Goal: Check status: Check status

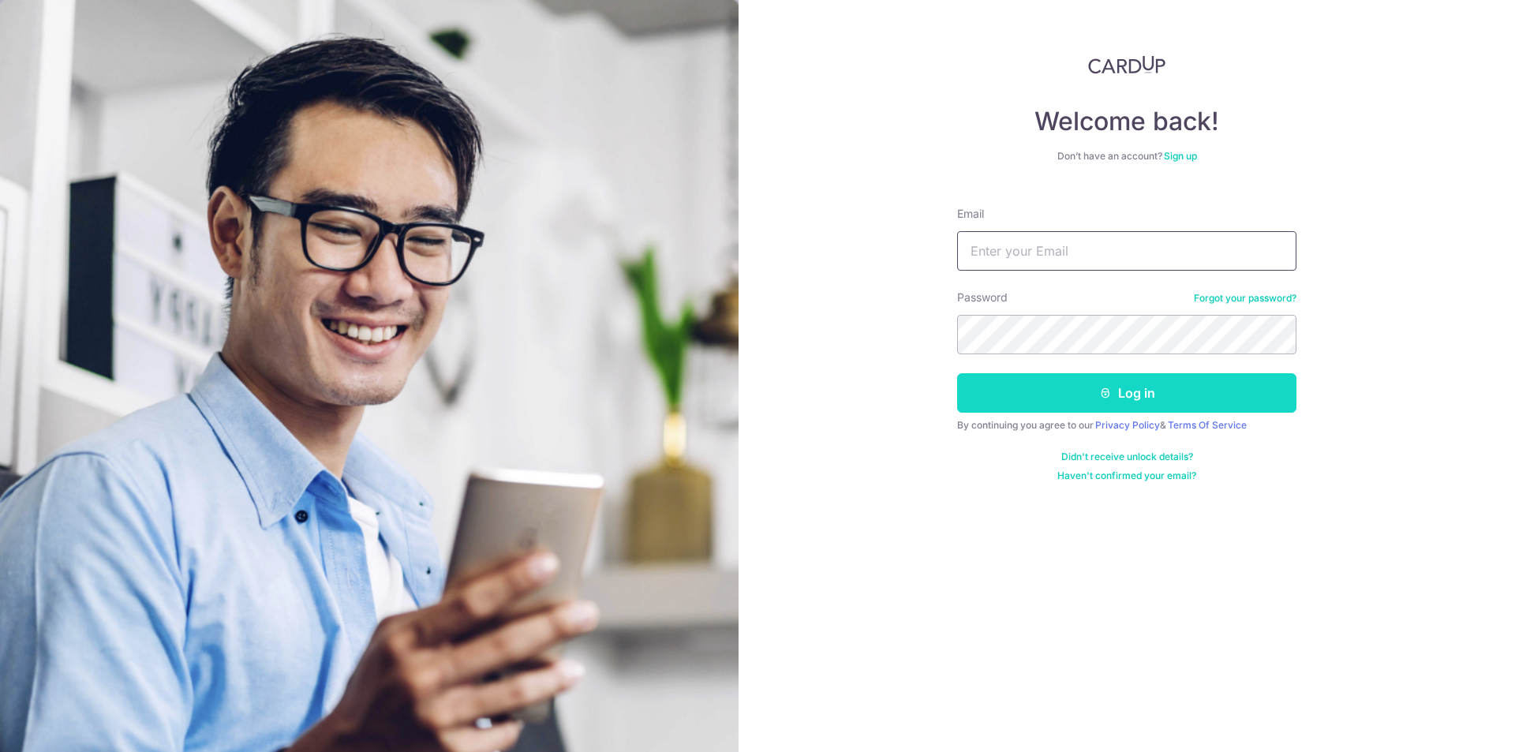
type input "[EMAIL_ADDRESS][DOMAIN_NAME]"
click at [1133, 406] on button "Log in" at bounding box center [1126, 392] width 339 height 39
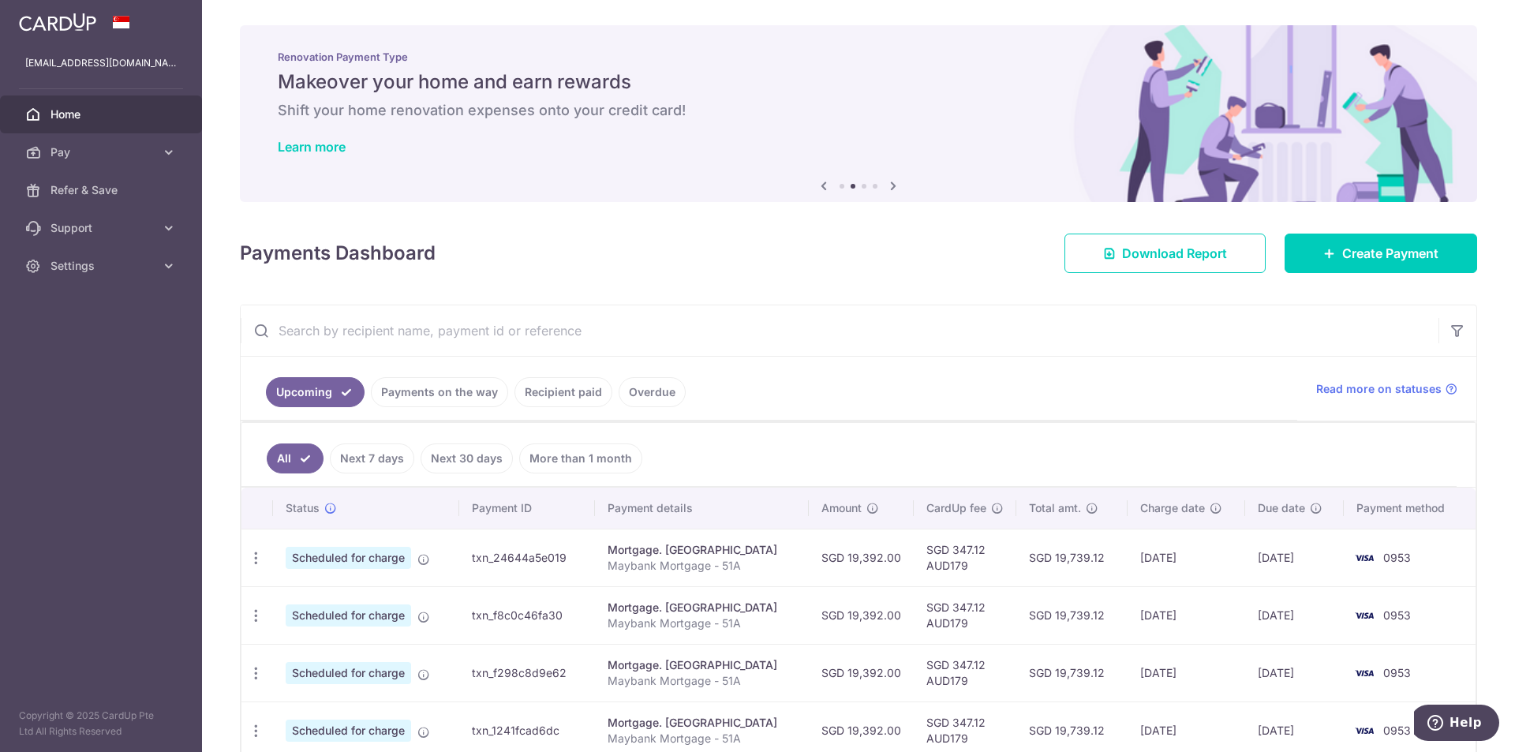
click at [441, 387] on link "Payments on the way" at bounding box center [439, 392] width 137 height 30
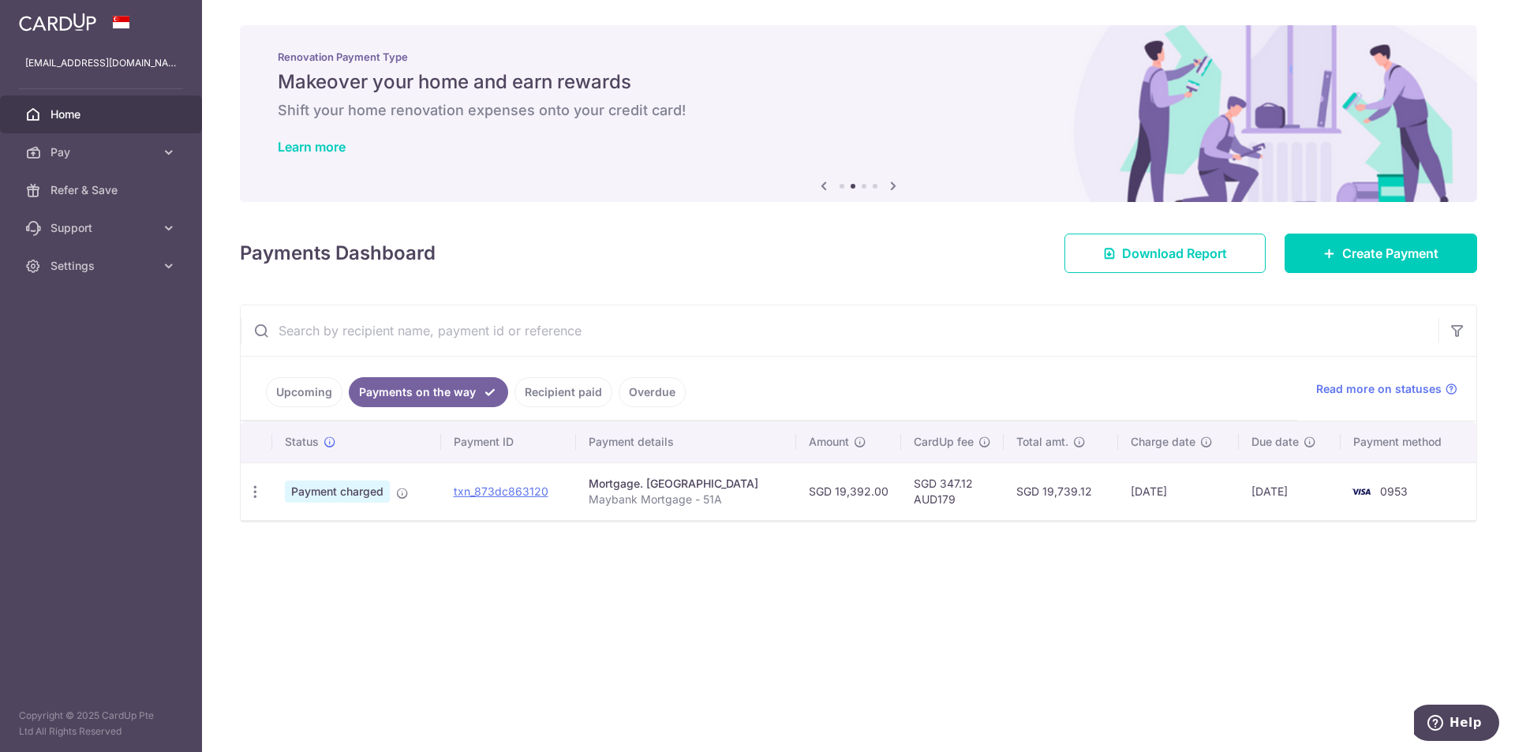
click at [283, 389] on link "Upcoming" at bounding box center [304, 392] width 77 height 30
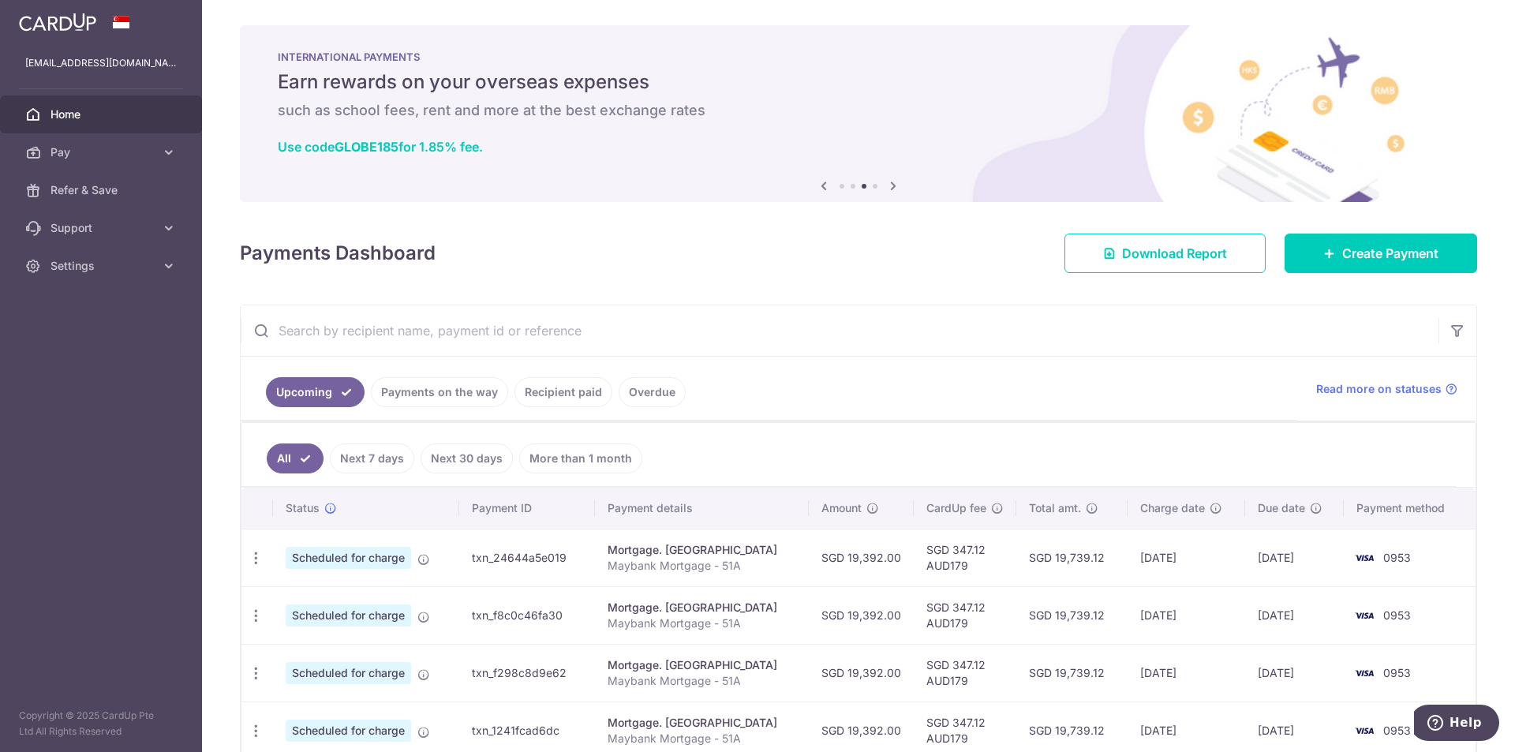
click at [576, 392] on link "Recipient paid" at bounding box center [563, 392] width 98 height 30
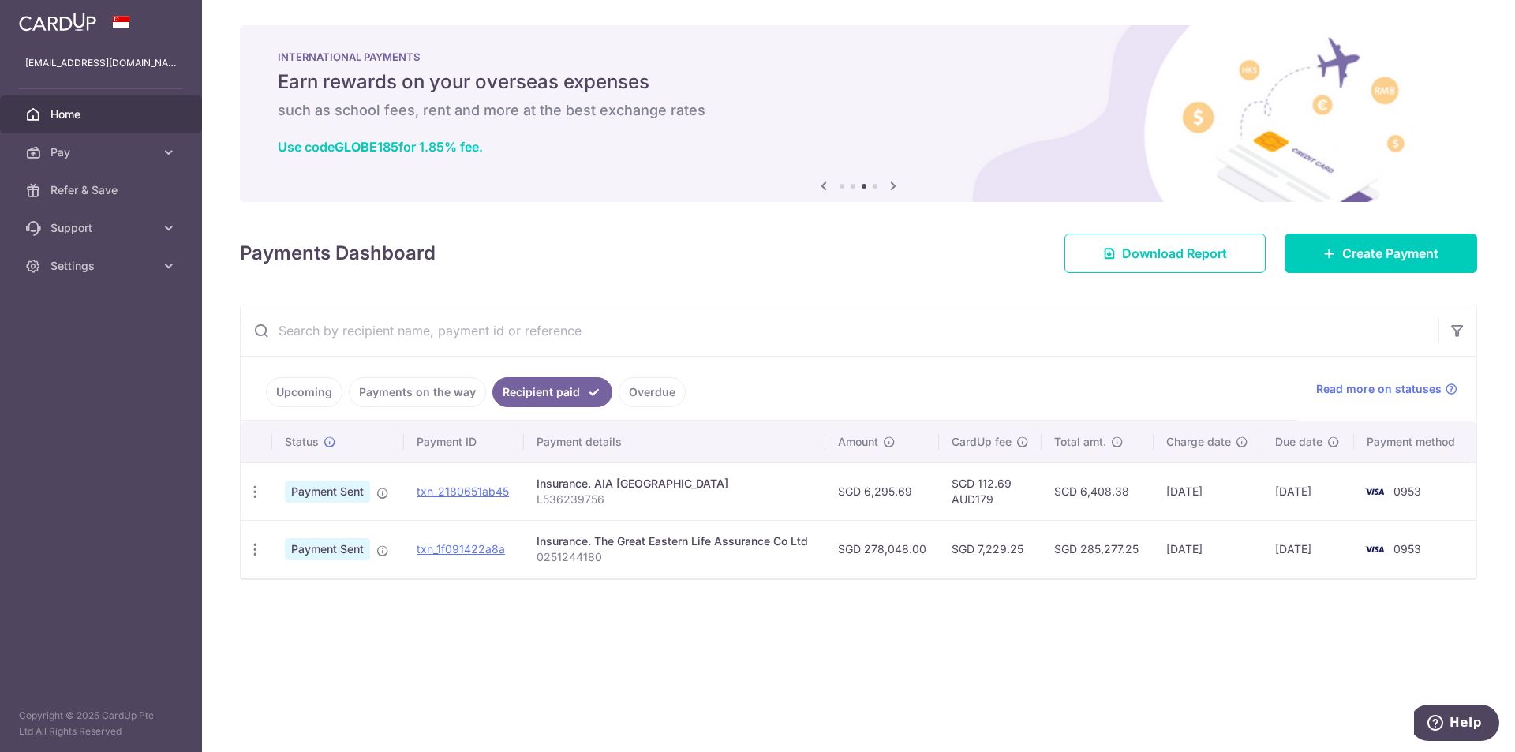
click at [314, 397] on link "Upcoming" at bounding box center [304, 392] width 77 height 30
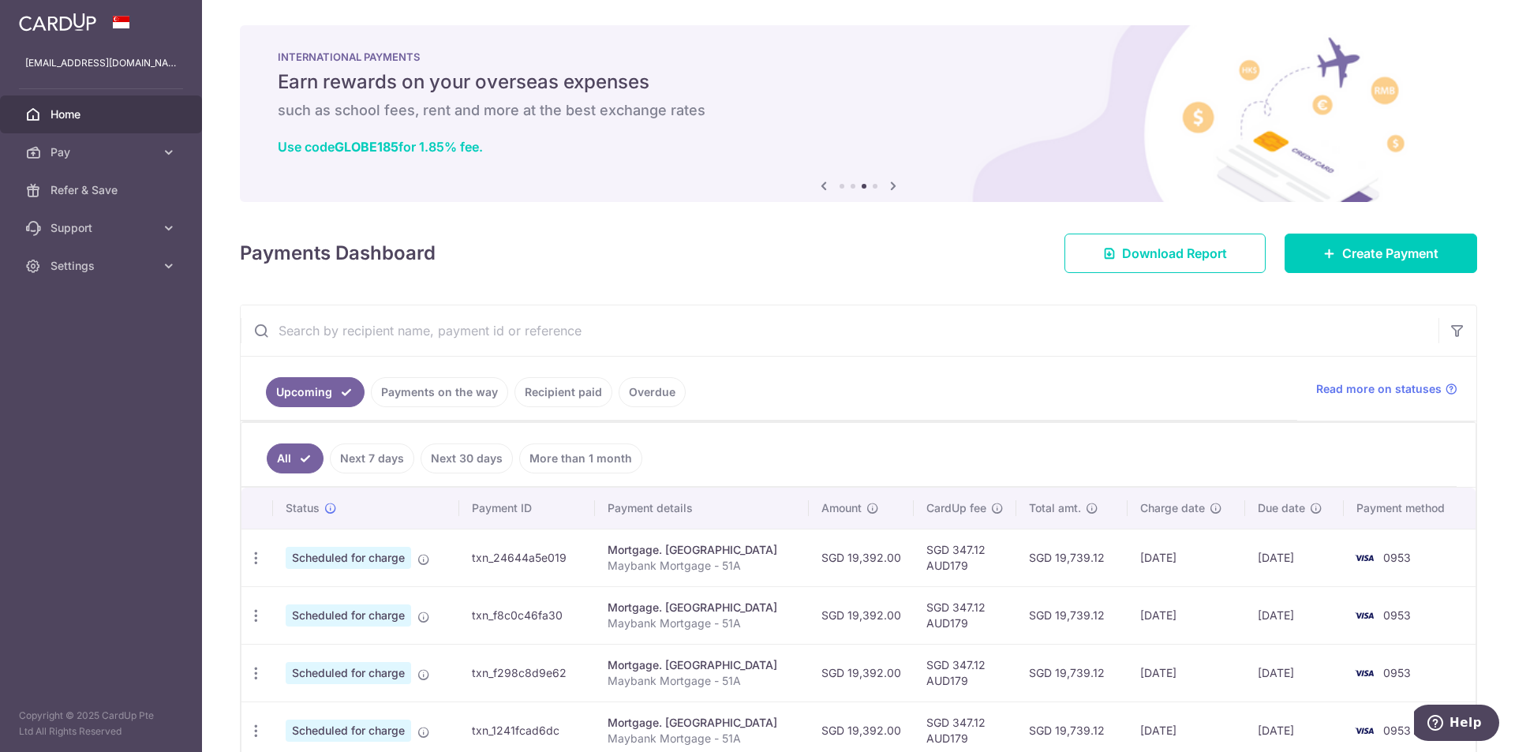
click at [435, 395] on link "Payments on the way" at bounding box center [439, 392] width 137 height 30
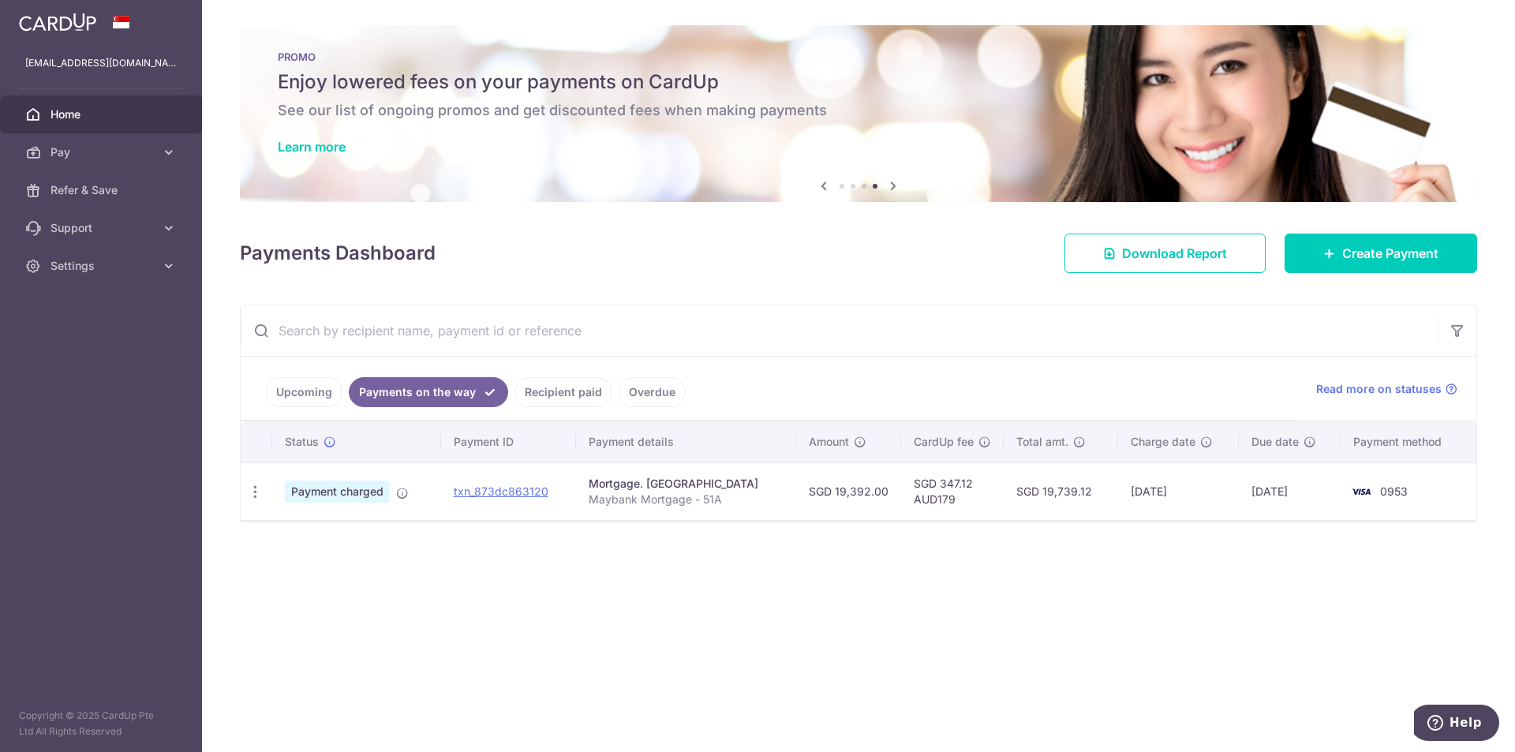
click at [301, 383] on link "Upcoming" at bounding box center [304, 392] width 77 height 30
